Goal: Information Seeking & Learning: Learn about a topic

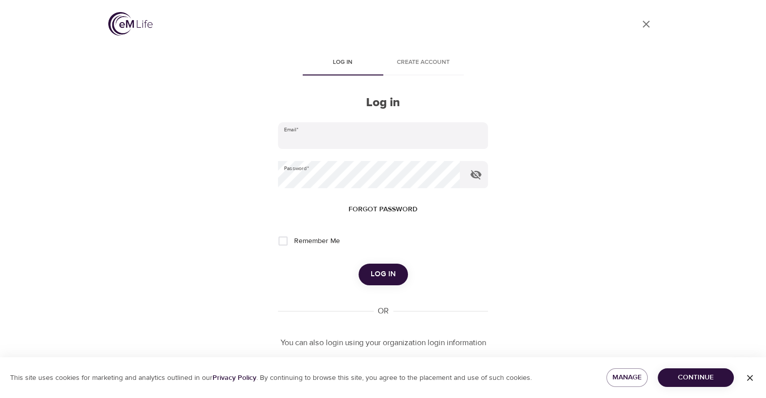
type input "[PERSON_NAME][EMAIL_ADDRESS][PERSON_NAME][DOMAIN_NAME]"
click at [388, 279] on span "Log in" at bounding box center [383, 274] width 25 height 13
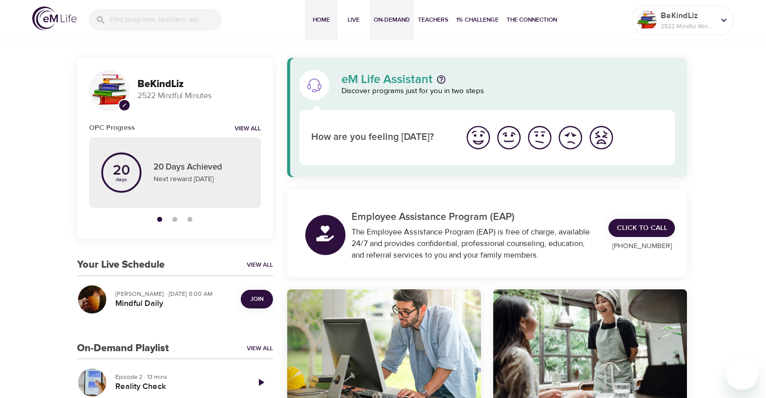
click at [393, 23] on span "On-Demand" at bounding box center [392, 20] width 36 height 11
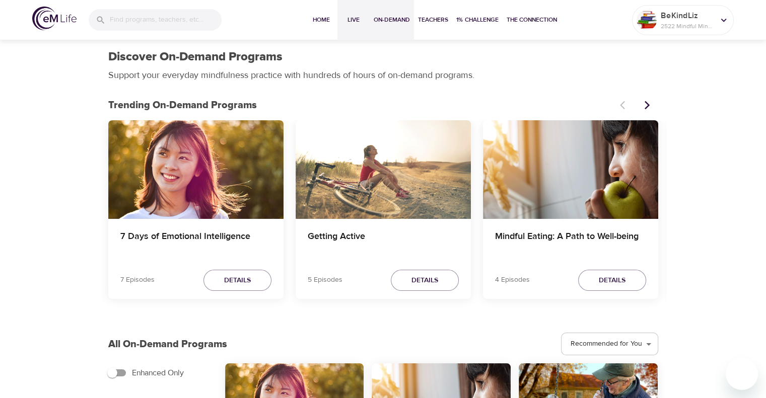
click at [351, 22] on span "Live" at bounding box center [353, 20] width 24 height 11
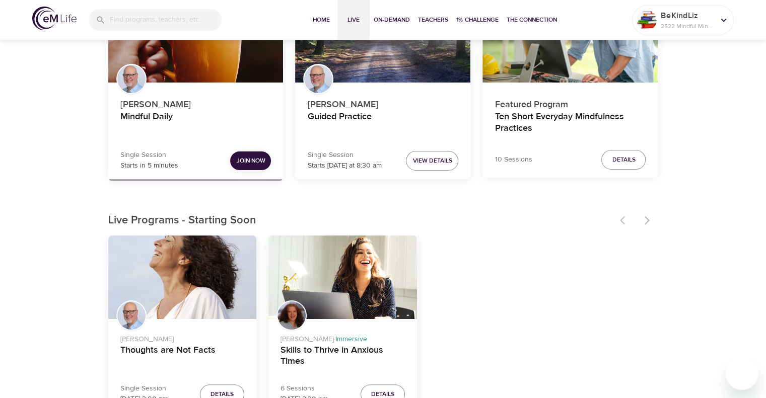
scroll to position [50, 0]
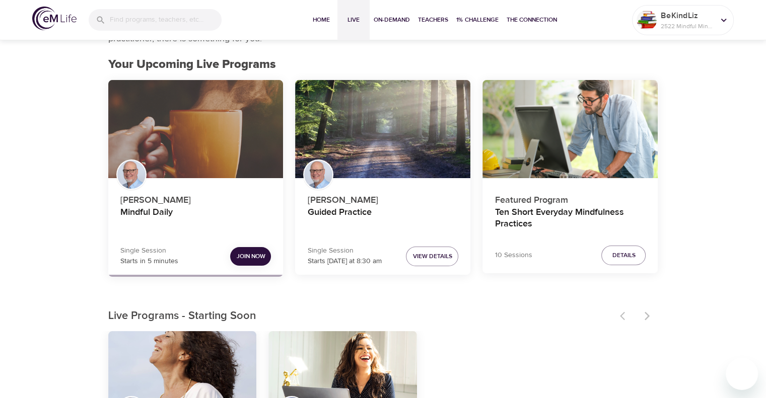
click at [195, 116] on div "Mindful Daily" at bounding box center [195, 129] width 175 height 99
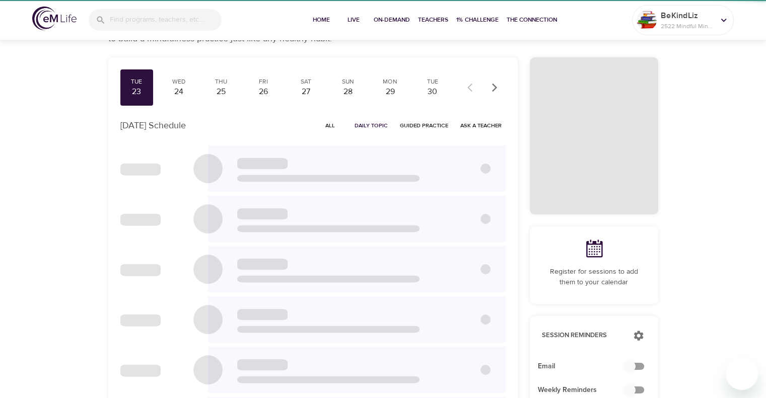
scroll to position [46, 0]
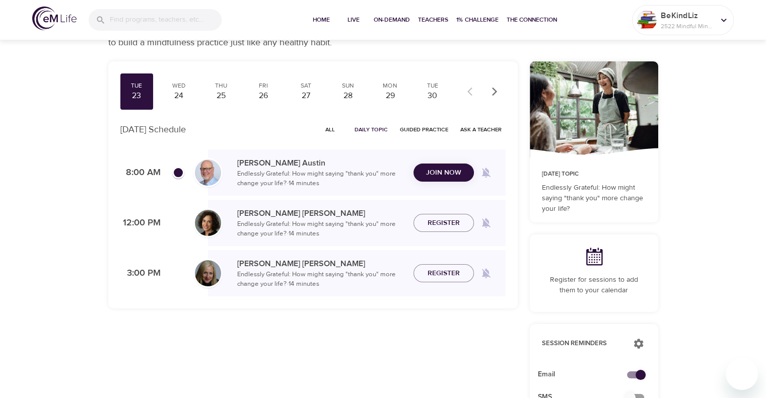
checkbox input "true"
click at [329, 126] on span "All" at bounding box center [330, 130] width 24 height 10
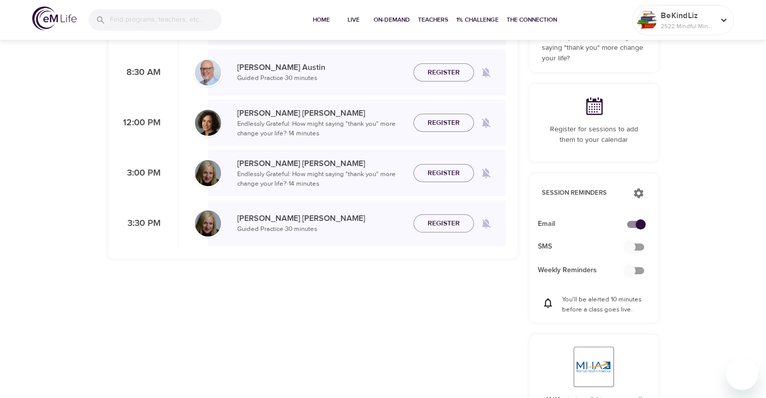
scroll to position [46, 0]
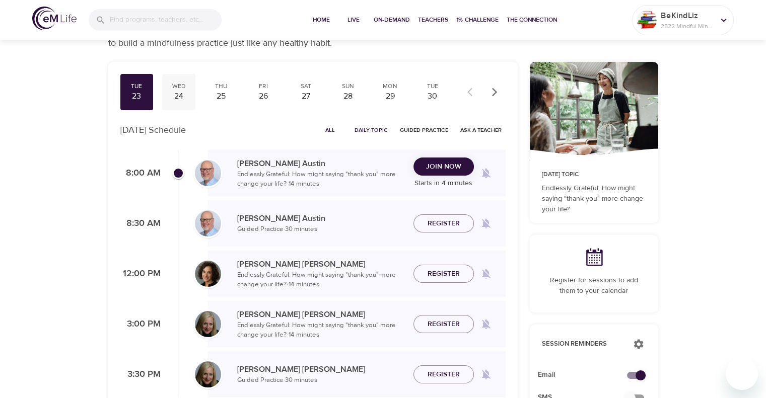
click at [183, 93] on div "24" at bounding box center [178, 97] width 25 height 12
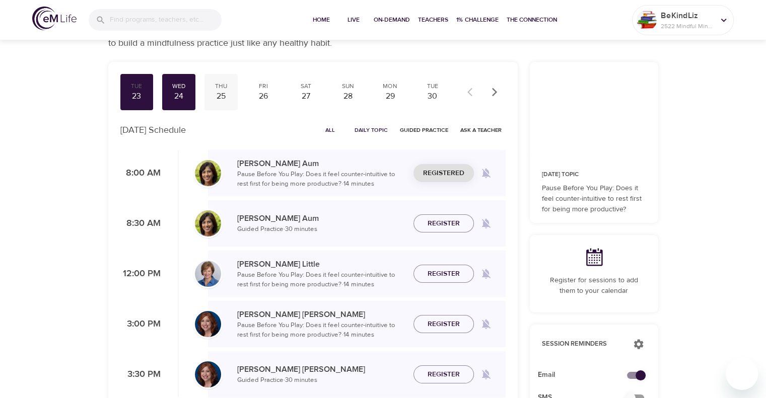
click at [228, 95] on div "25" at bounding box center [220, 97] width 25 height 12
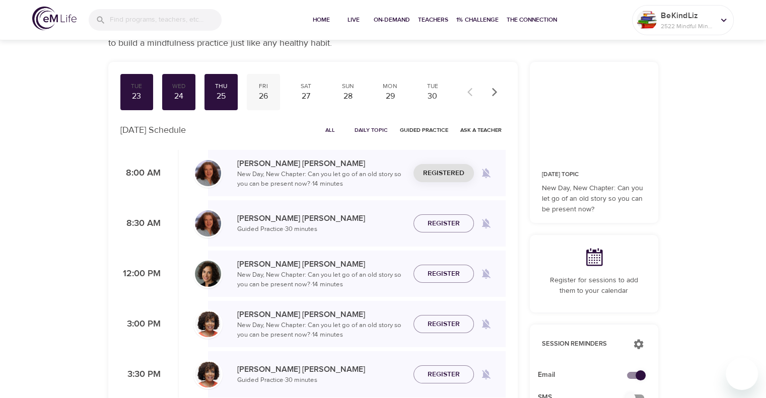
click at [262, 88] on div "Fri" at bounding box center [263, 86] width 25 height 9
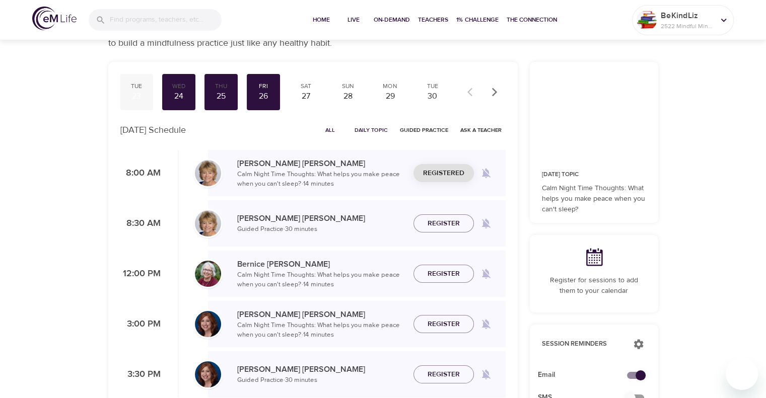
click at [143, 95] on div "23" at bounding box center [136, 97] width 25 height 12
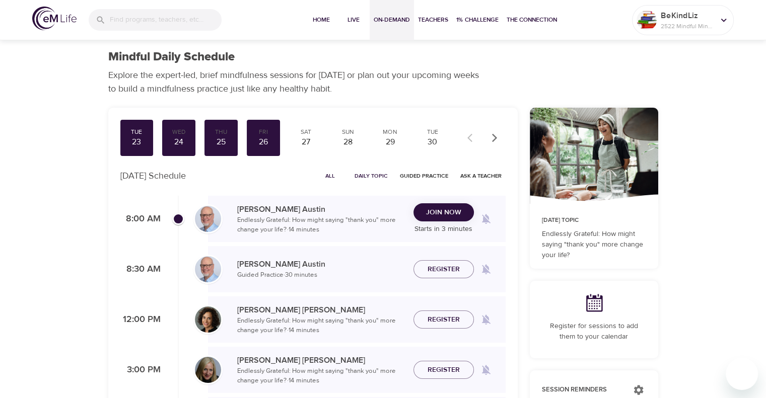
click at [389, 23] on span "On-Demand" at bounding box center [392, 20] width 36 height 11
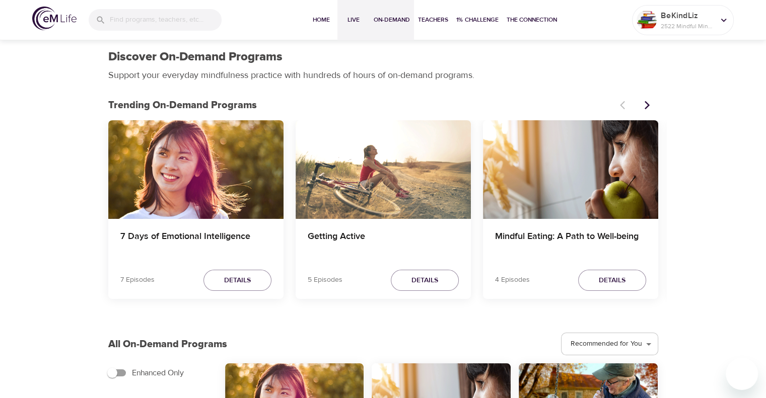
click at [351, 16] on span "Live" at bounding box center [353, 20] width 24 height 11
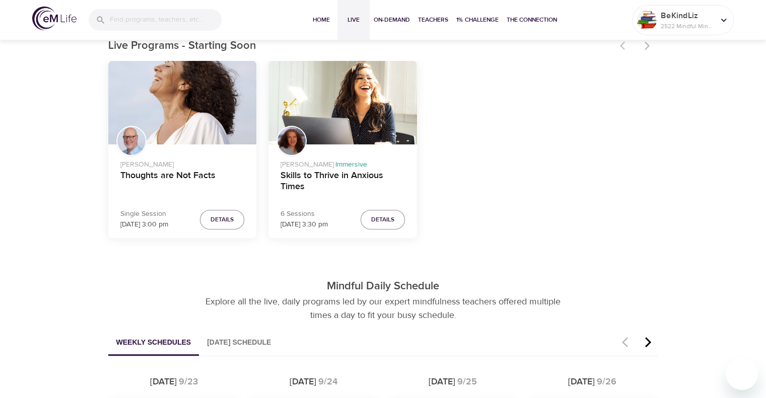
scroll to position [302, 0]
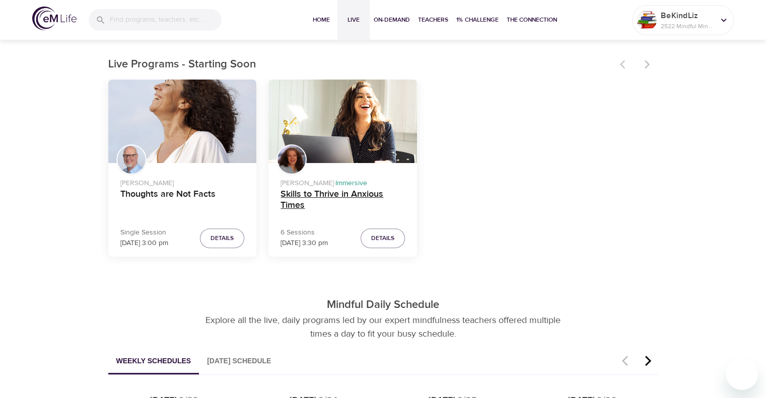
click at [365, 195] on h4 "Skills to Thrive in Anxious Times" at bounding box center [342, 201] width 124 height 24
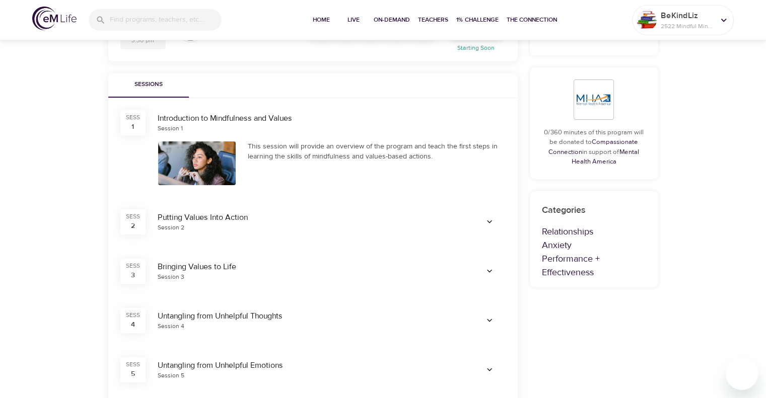
scroll to position [226, 0]
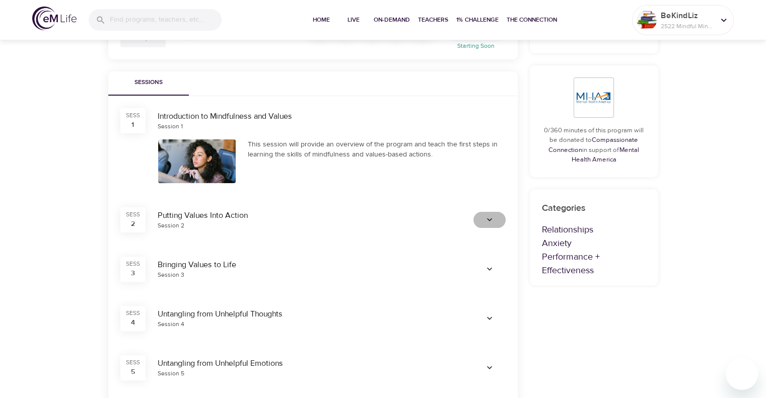
click at [493, 220] on icon "button" at bounding box center [489, 220] width 10 height 10
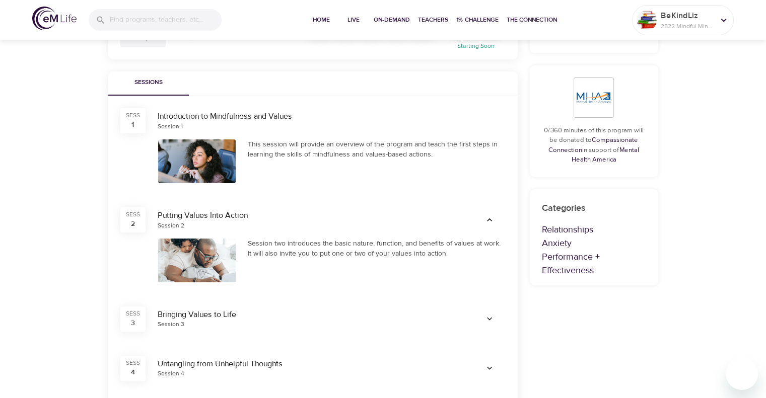
click at [493, 221] on icon "button" at bounding box center [489, 220] width 10 height 10
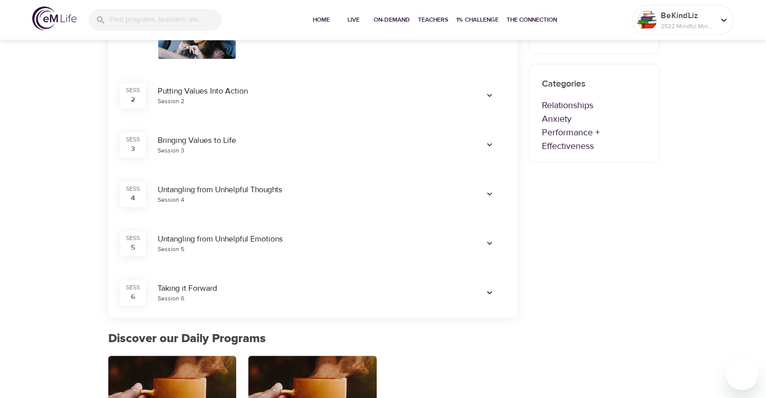
scroll to position [352, 0]
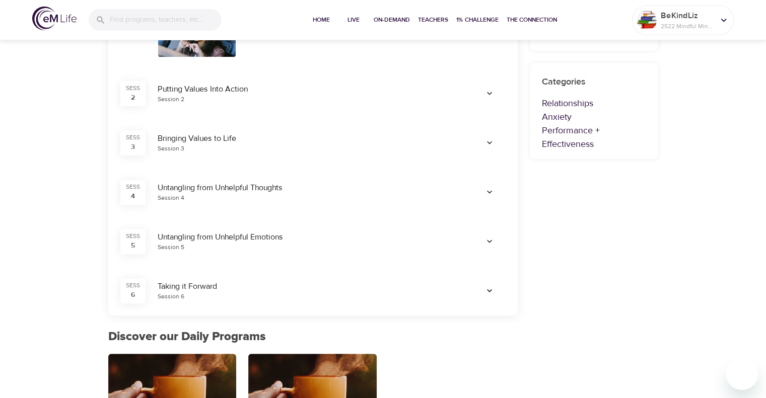
click at [490, 246] on icon "button" at bounding box center [489, 242] width 10 height 10
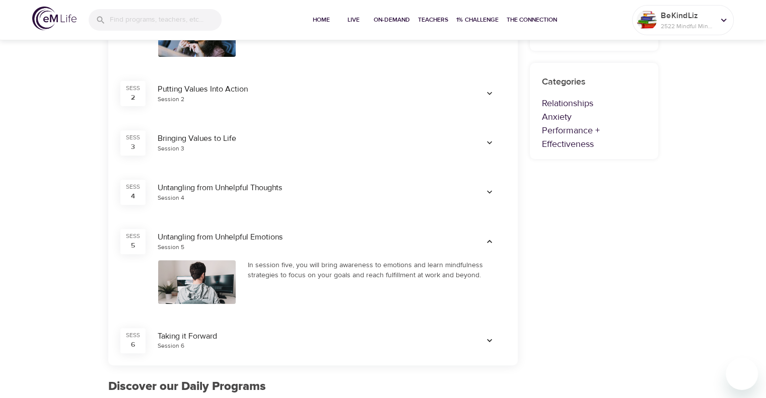
click at [491, 245] on icon "button" at bounding box center [489, 242] width 10 height 10
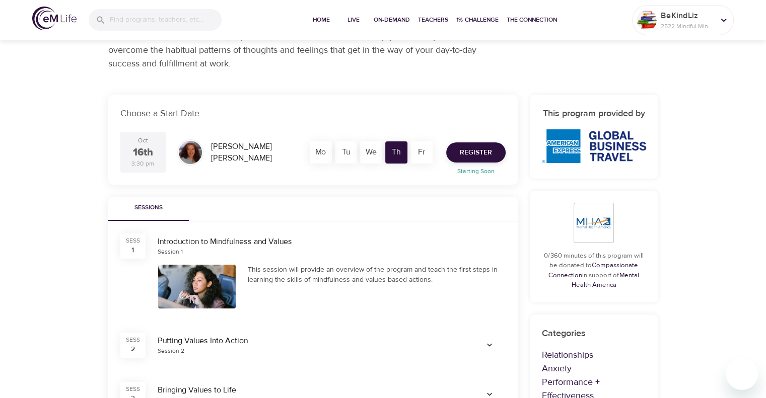
scroll to position [0, 0]
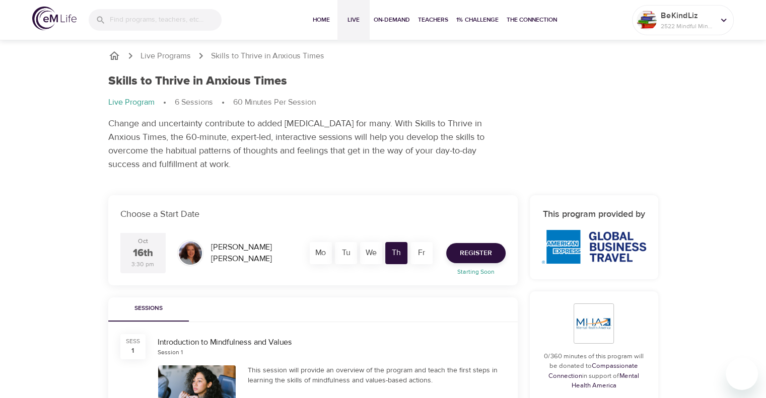
drag, startPoint x: 320, startPoint y: 19, endPoint x: 336, endPoint y: 18, distance: 16.2
click at [320, 19] on span "Home" at bounding box center [321, 20] width 24 height 11
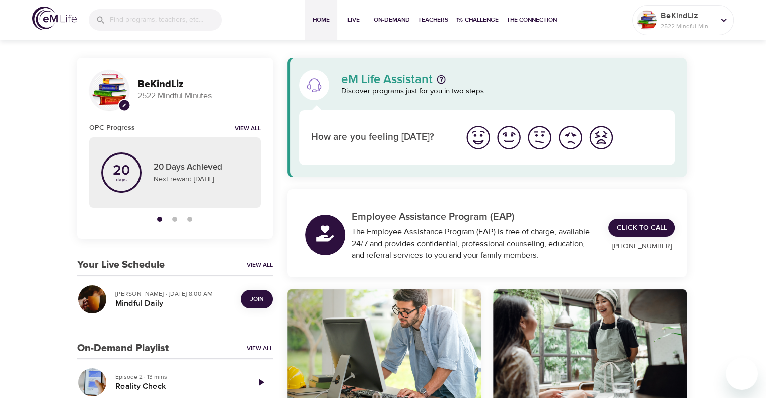
click at [263, 299] on span "Join" at bounding box center [256, 299] width 13 height 11
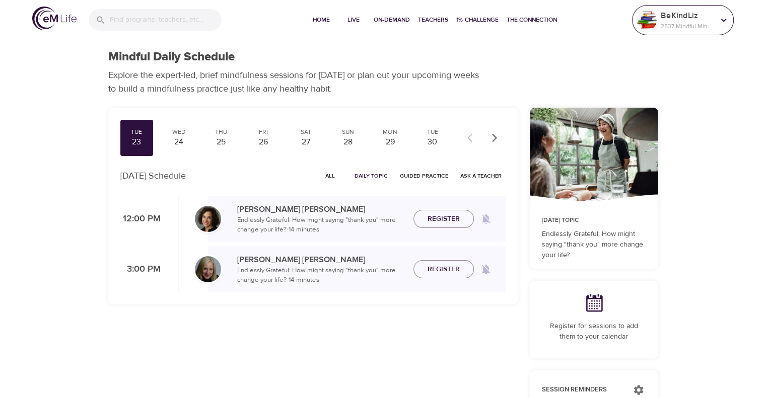
click at [669, 18] on p "BeKindLiz" at bounding box center [686, 16] width 53 height 12
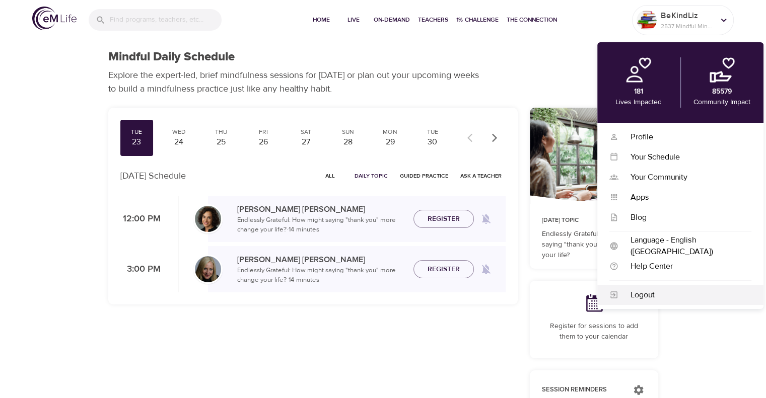
click at [658, 295] on div "Logout" at bounding box center [684, 295] width 133 height 12
